Goal: Go to known website: Access a specific website the user already knows

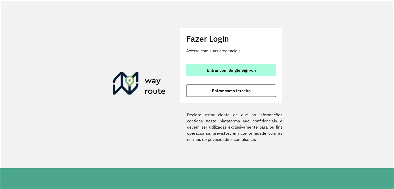
click at [222, 74] on button "Entrar com Single Sign-on" at bounding box center [231, 70] width 90 height 12
